Goal: Use online tool/utility: Utilize a website feature to perform a specific function

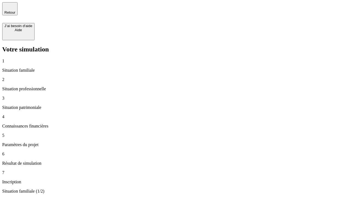
type input "30 000"
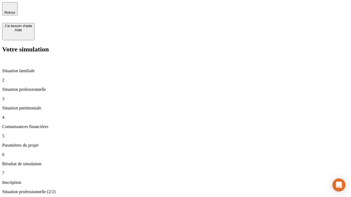
type input "40 000"
type input "1 100"
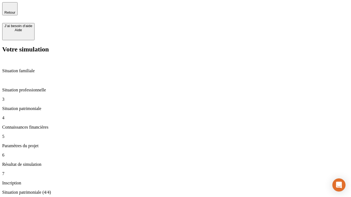
type input "20"
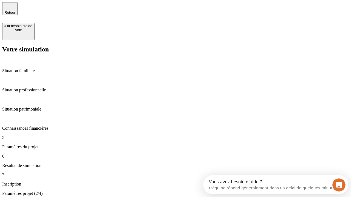
type input "40"
type input "62"
type input "50 000"
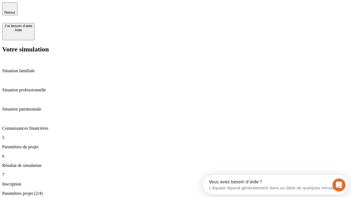
type input "640"
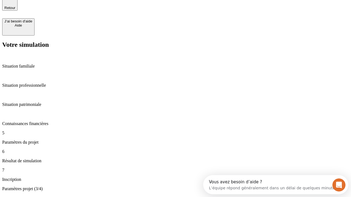
scroll to position [10, 0]
